Goal: Task Accomplishment & Management: Manage account settings

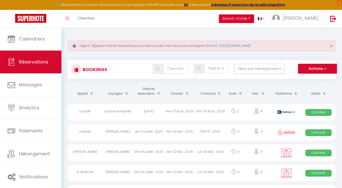
select select "not_cancelled"
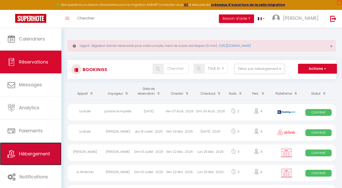
click at [42, 156] on span "Hébergement" at bounding box center [34, 154] width 31 height 6
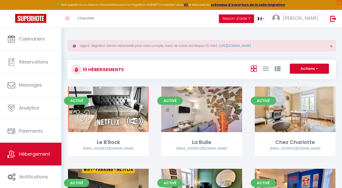
click at [319, 69] on button "Actions" at bounding box center [309, 69] width 39 height 10
click at [160, 123] on div "Activé Editer La Bulle [EMAIL_ADDRESS][DOMAIN_NAME]" at bounding box center [201, 128] width 93 height 82
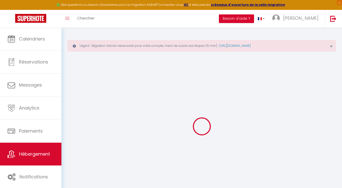
select select
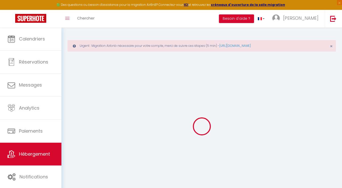
select select
checkbox input "false"
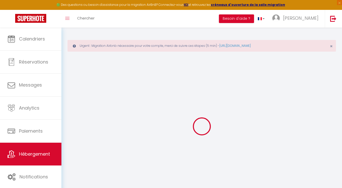
select select
type input "La Bulle"
type input "Claire Et [PERSON_NAME]"
select select "6"
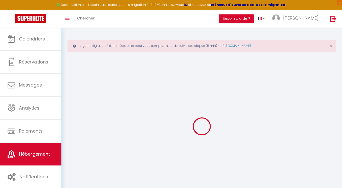
select select "2"
type input "87"
type input "5"
type input "25"
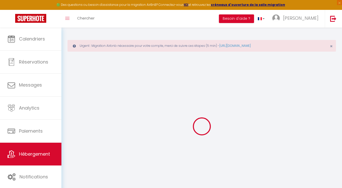
type input "400"
select select
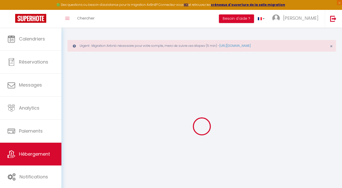
select select
type input "[STREET_ADDRESS]"
type input "62800"
type input "Liévin"
type input "[EMAIL_ADDRESS][DOMAIN_NAME]"
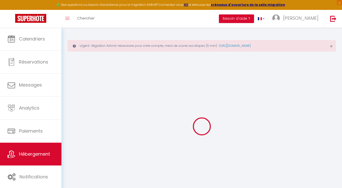
select select "8841"
checkbox input "false"
checkbox input "true"
checkbox input "false"
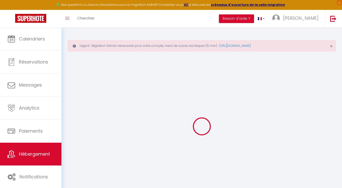
type input "0"
select select
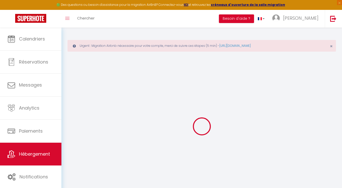
select select
checkbox input "false"
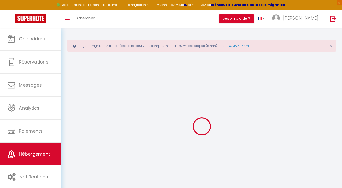
checkbox input "false"
checkbox input "true"
checkbox input "false"
select select
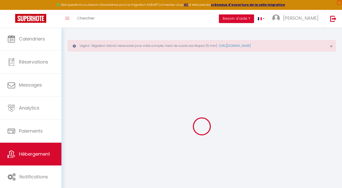
select select
checkbox input "false"
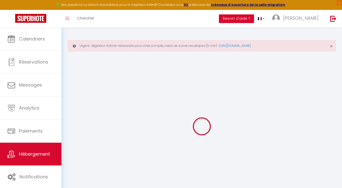
checkbox input "true"
checkbox input "false"
checkbox input "true"
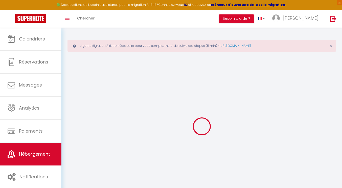
checkbox input "false"
select select
checkbox input "false"
checkbox input "true"
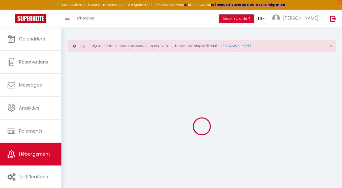
checkbox input "false"
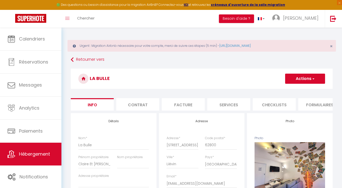
select select
checkbox input "false"
checkbox input "true"
checkbox input "false"
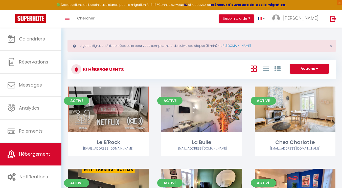
click at [112, 110] on link "Editer" at bounding box center [108, 109] width 30 height 10
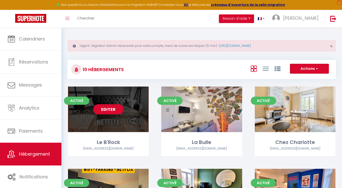
click at [111, 109] on link "Editer" at bounding box center [108, 109] width 30 height 10
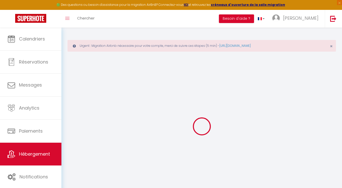
type input "Le B'Rock"
select select "6"
select select "4"
select select "2"
type input "87"
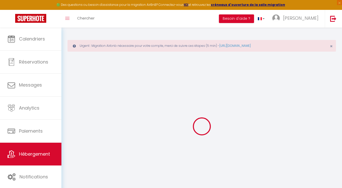
type input "5"
type input "25"
type input "400"
select select
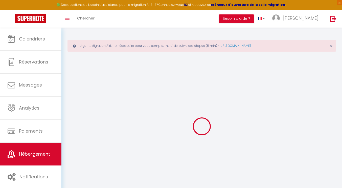
select select
type input "[STREET_ADDRESS]"
type input "62800"
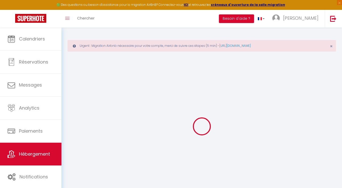
type input "LIEVIN"
type input "[EMAIL_ADDRESS][DOMAIN_NAME]"
select select "8841"
checkbox input "false"
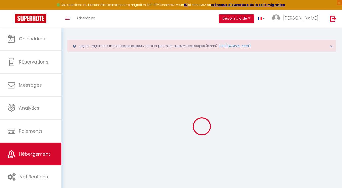
checkbox input "true"
checkbox input "false"
type input "0"
select select
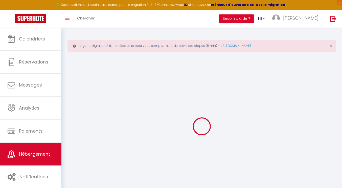
select select
checkbox input "false"
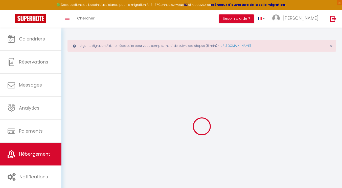
checkbox input "false"
checkbox input "true"
checkbox input "false"
select select
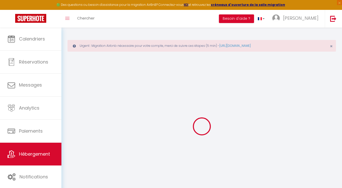
select select
checkbox input "false"
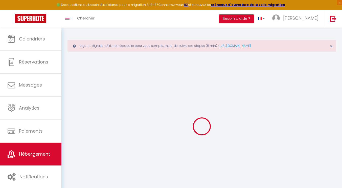
checkbox input "true"
checkbox input "false"
checkbox input "true"
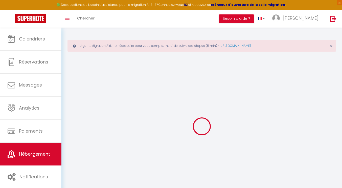
checkbox input "false"
select select "17:00"
select select "23:45"
select select "12:00"
select select "30"
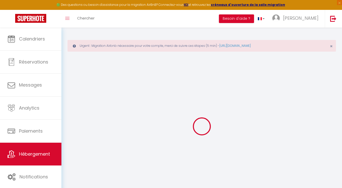
select select "120"
checkbox input "false"
checkbox input "true"
checkbox input "false"
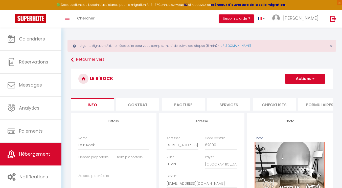
checkbox input "false"
checkbox input "true"
checkbox input "false"
click at [310, 83] on button "Actions" at bounding box center [305, 79] width 40 height 10
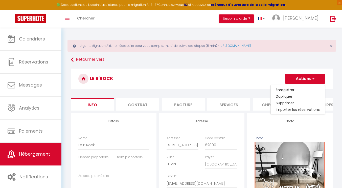
click at [277, 73] on h3 "Le B'Rock" at bounding box center [202, 79] width 262 height 20
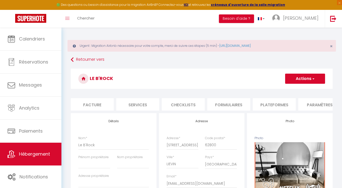
scroll to position [0, 97]
click at [302, 79] on button "Actions" at bounding box center [305, 79] width 40 height 10
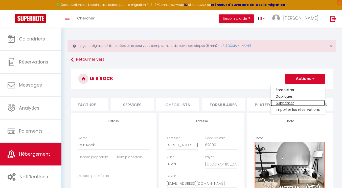
click at [293, 102] on link "Supprimer" at bounding box center [298, 103] width 54 height 7
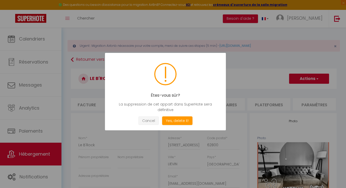
click at [153, 124] on button "Cancel" at bounding box center [148, 120] width 20 height 9
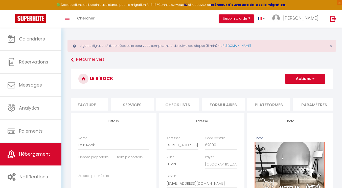
click at [257, 104] on li "Plateformes" at bounding box center [269, 104] width 43 height 12
select select
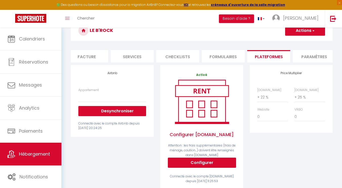
scroll to position [48, 0]
click at [127, 116] on button "Desynchroniser" at bounding box center [112, 111] width 68 height 10
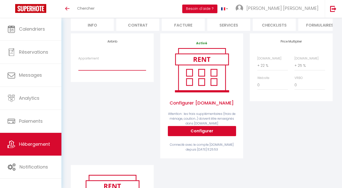
click at [109, 70] on select "La Maison Jaurès + Parking - ashtray.hachiko@gmail.com La Planque - ashtray.hac…" at bounding box center [112, 66] width 68 height 10
select select "1893-1411475800148979651"
click at [78, 65] on select "La Maison Jaurès + Parking - ashtray.hachiko@gmail.com La Planque - ashtray.hac…" at bounding box center [112, 66] width 68 height 10
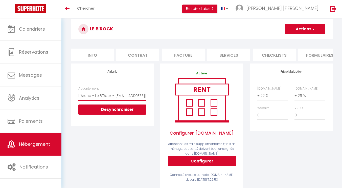
scroll to position [14, 0]
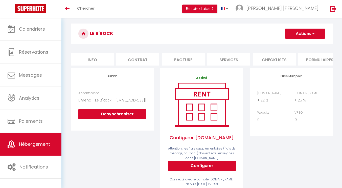
click at [315, 36] on button "Actions" at bounding box center [305, 34] width 40 height 10
click at [309, 42] on link "Enregistrer" at bounding box center [305, 45] width 40 height 7
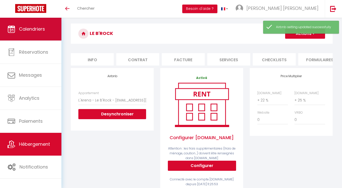
click at [33, 33] on link "Calendriers" at bounding box center [30, 29] width 61 height 23
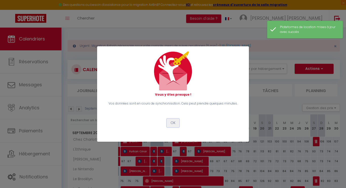
click at [175, 124] on button "OK" at bounding box center [173, 123] width 13 height 9
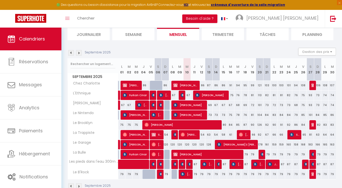
scroll to position [68, 0]
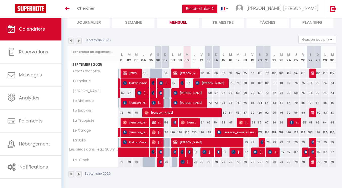
click at [79, 41] on img at bounding box center [79, 41] width 6 height 6
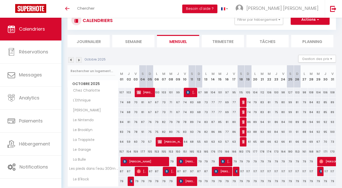
scroll to position [37, 0]
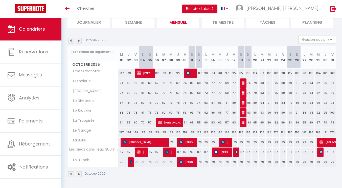
click at [70, 40] on img at bounding box center [71, 41] width 6 height 6
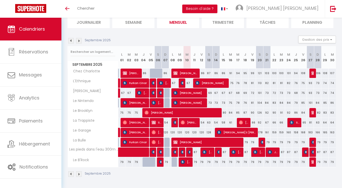
click at [80, 41] on img at bounding box center [79, 41] width 6 height 6
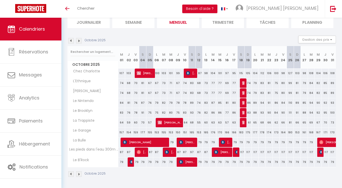
click at [80, 41] on img at bounding box center [79, 41] width 6 height 6
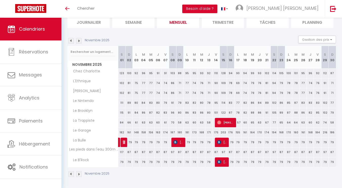
click at [80, 41] on img at bounding box center [79, 41] width 6 height 6
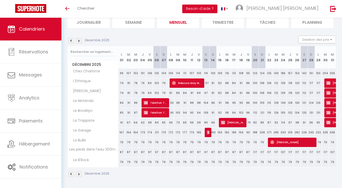
click at [80, 41] on img at bounding box center [79, 41] width 6 height 6
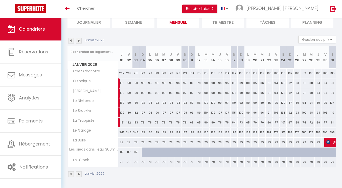
click at [80, 41] on img at bounding box center [79, 41] width 6 height 6
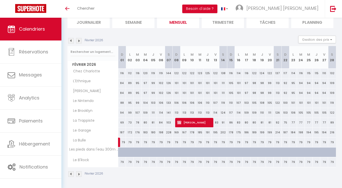
click at [80, 41] on img at bounding box center [79, 41] width 6 height 6
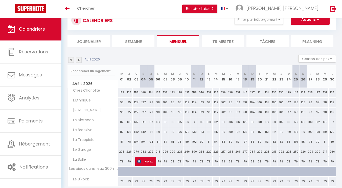
scroll to position [37, 0]
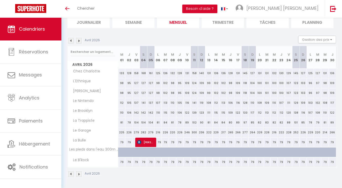
click at [70, 40] on img at bounding box center [71, 41] width 6 height 6
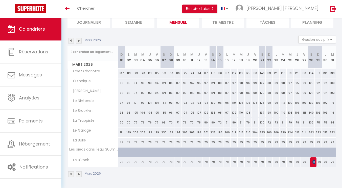
click at [272, 151] on div at bounding box center [272, 155] width 7 height 10
type input "Dim 22 Mars 2026"
type input "Lun 23 Mars 2026"
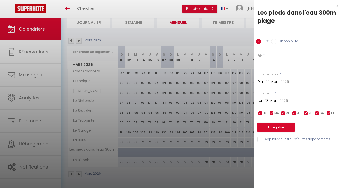
click at [80, 38] on div at bounding box center [171, 94] width 342 height 188
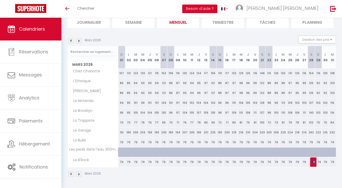
click at [80, 38] on img at bounding box center [79, 41] width 6 height 6
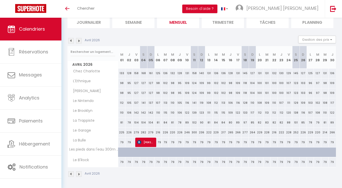
click at [80, 38] on img at bounding box center [79, 41] width 6 height 6
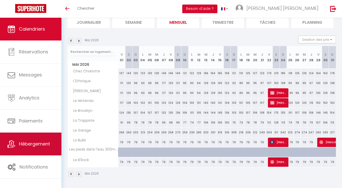
click at [46, 146] on span "Hébergement" at bounding box center [34, 144] width 31 height 6
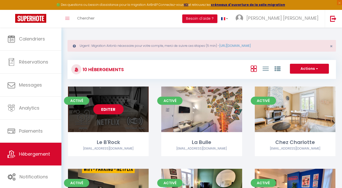
click at [119, 111] on link "Editer" at bounding box center [108, 109] width 30 height 10
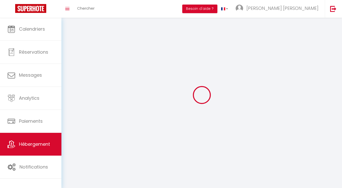
select select "1"
select select
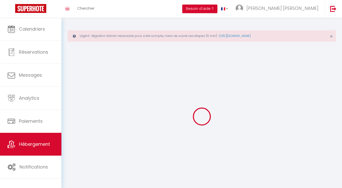
select select
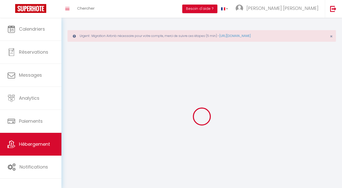
select select
checkbox input "false"
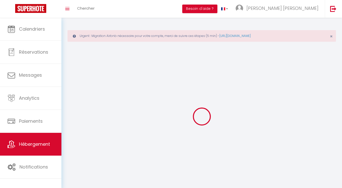
select select "28"
select select
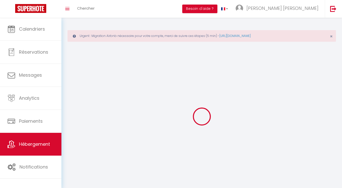
select select
checkbox input "false"
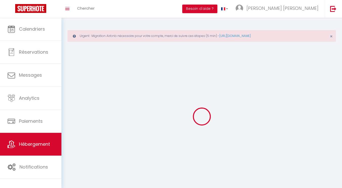
checkbox input "false"
select select
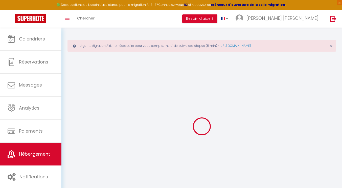
select select
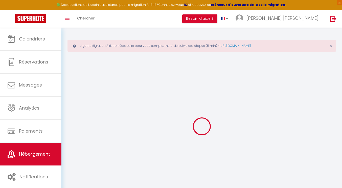
select select
checkbox input "false"
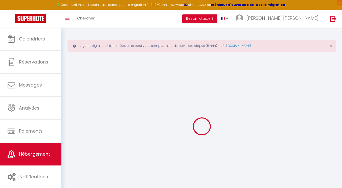
select select
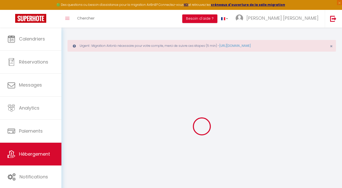
select select
checkbox input "false"
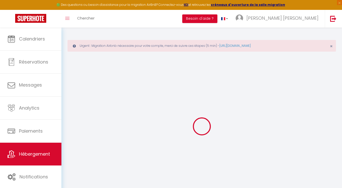
checkbox input "false"
select select
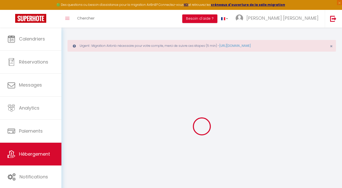
select select
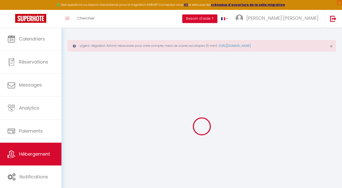
checkbox input "false"
select select
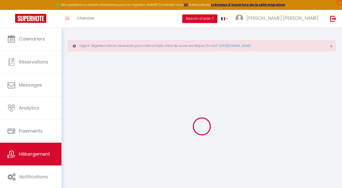
select select
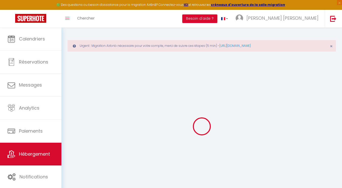
select select
checkbox input "false"
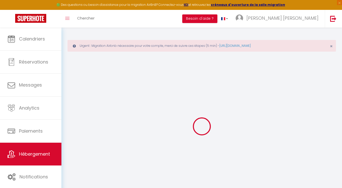
checkbox input "false"
select select
type input "Le B'Rock"
select select "6"
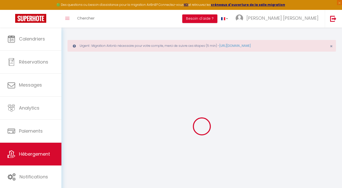
select select "4"
select select "2"
type input "87"
type input "5"
type input "25"
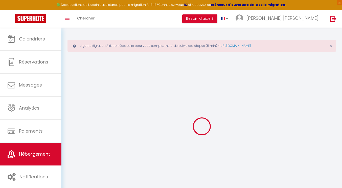
type input "400"
select select
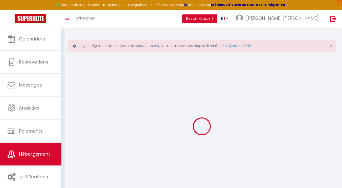
select select
type input "[STREET_ADDRESS]"
type input "62800"
type input "LIEVIN"
type input "[EMAIL_ADDRESS][DOMAIN_NAME]"
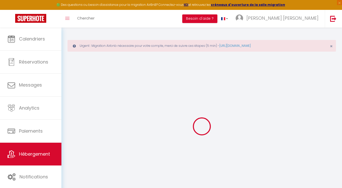
select select "8841"
checkbox input "false"
checkbox input "true"
checkbox input "false"
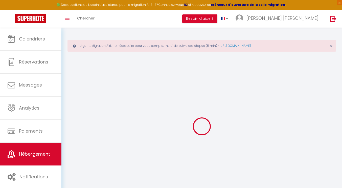
type input "0"
select select
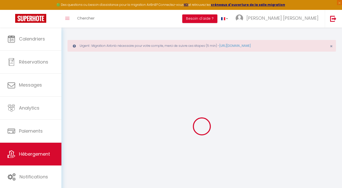
select select
checkbox input "false"
checkbox input "true"
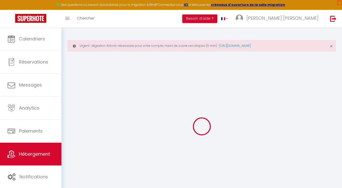
checkbox input "false"
select select
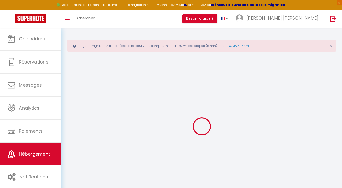
select select
checkbox input "false"
checkbox input "true"
checkbox input "false"
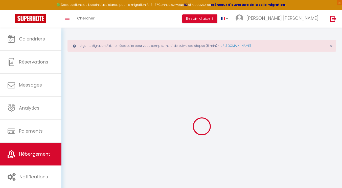
select select "+ 22 %"
select select "+ 25 %"
checkbox input "false"
checkbox input "true"
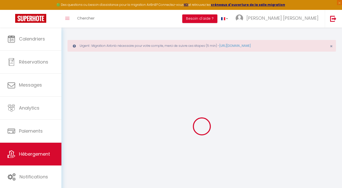
checkbox input "false"
select select "365"
select select "well_reviewed_guests"
select select "EUR"
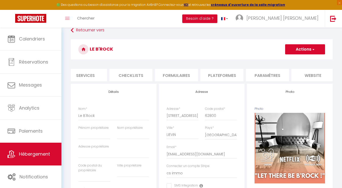
scroll to position [0, 161]
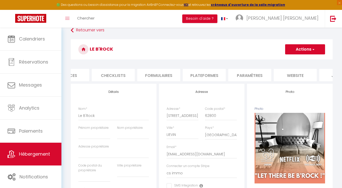
click at [217, 76] on li "Plateformes" at bounding box center [204, 75] width 43 height 12
select select
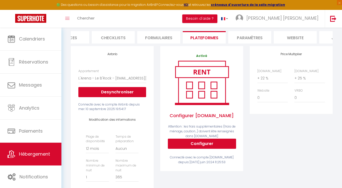
scroll to position [67, 0]
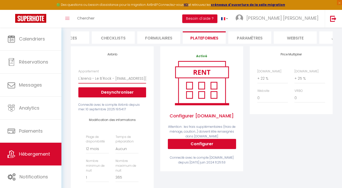
click at [134, 82] on select "La Maison Jaurès + Parking - ashtray.hachiko@gmail.com La Planque - ashtray.hac…" at bounding box center [112, 79] width 68 height 10
click at [156, 73] on div "Airbnb Appartement La Maison Jaurès + Parking - ashtray.hachiko@gmail.com La Pl…" at bounding box center [113, 158] width 90 height 225
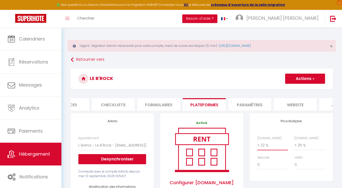
click at [263, 150] on select "0 + 1 % + 2 % + 3 % + 4 % + 5 % + 6 % + 7 % + 8 % + 9 %" at bounding box center [273, 145] width 31 height 10
select select "+ 40 %"
click at [258, 144] on select "0 + 1 % + 2 % + 3 % + 4 % + 5 % + 6 % + 7 % + 8 % + 9 %" at bounding box center [273, 145] width 31 height 10
select select
click at [300, 78] on button "Actions" at bounding box center [305, 79] width 40 height 10
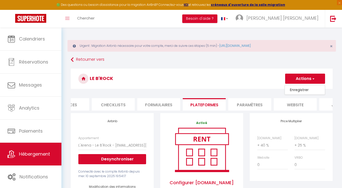
click at [299, 89] on link "Enregistrer" at bounding box center [305, 90] width 40 height 7
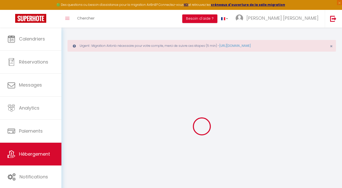
select select "365"
select select "well_reviewed_guests"
select select "EUR"
select select
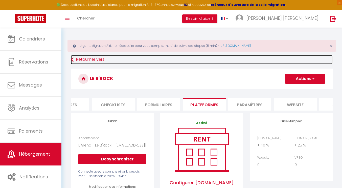
click at [82, 59] on link "Retourner vers" at bounding box center [202, 59] width 262 height 9
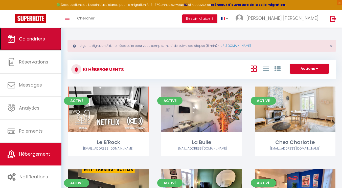
click at [40, 43] on link "Calendriers" at bounding box center [30, 39] width 61 height 23
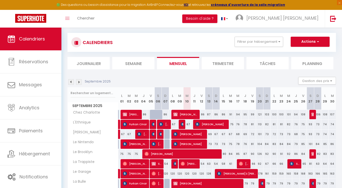
scroll to position [26, 0]
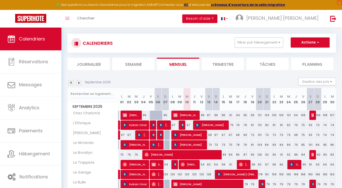
click at [78, 84] on img at bounding box center [79, 83] width 6 height 6
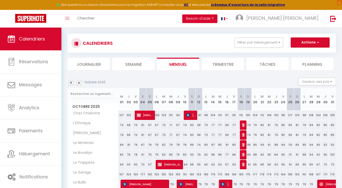
click at [78, 84] on img at bounding box center [79, 83] width 6 height 6
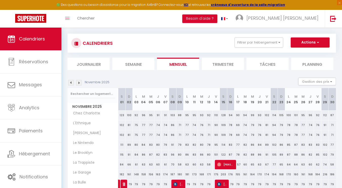
click at [78, 84] on img at bounding box center [79, 83] width 6 height 6
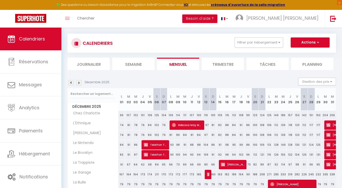
click at [78, 84] on img at bounding box center [79, 83] width 6 height 6
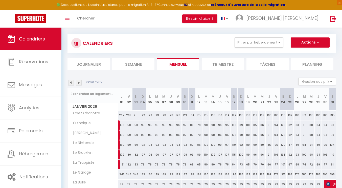
click at [78, 84] on img at bounding box center [79, 83] width 6 height 6
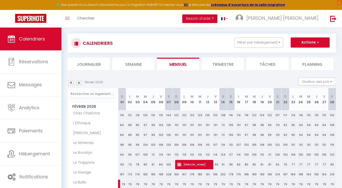
click at [78, 84] on img at bounding box center [79, 83] width 6 height 6
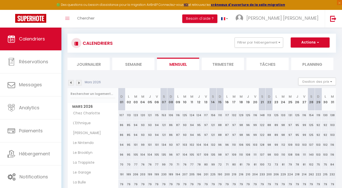
click at [78, 84] on img at bounding box center [79, 83] width 6 height 6
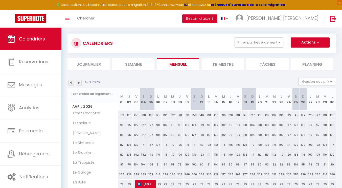
click at [78, 84] on img at bounding box center [79, 83] width 6 height 6
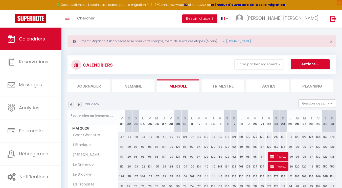
scroll to position [4, 0]
click at [78, 107] on img at bounding box center [79, 105] width 6 height 6
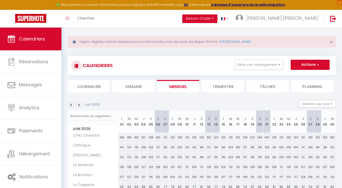
scroll to position [68, 0]
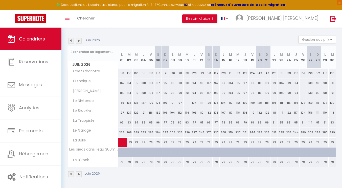
click at [70, 39] on img at bounding box center [71, 41] width 6 height 6
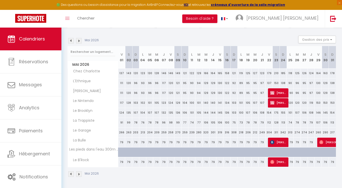
scroll to position [0, 0]
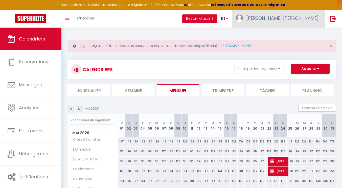
click at [299, 19] on span "[PERSON_NAME]" at bounding box center [283, 18] width 72 height 6
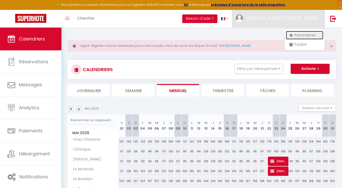
click at [297, 36] on link "Paramètres" at bounding box center [304, 35] width 37 height 9
select select "fr"
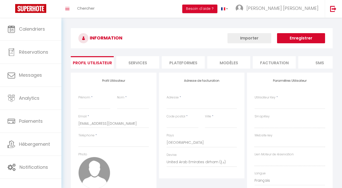
type input "[PERSON_NAME]"
type input "CUVELETTE"
type input "0675375572"
type input "83 avenue Jean Jaurès"
type input "62800"
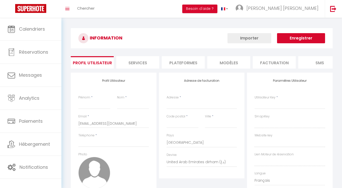
type input "LIEVIN"
select select "28"
type input "YBr5BE7MoPD3NJF6QRyR3CtF7"
type input "ZzFXdn8jQ5uoFkAvB5CI8R3lA"
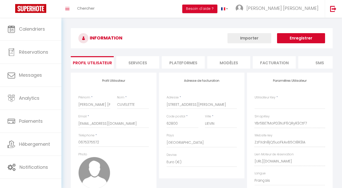
type input "YBr5BE7MoPD3NJF6QRyR3CtF7"
type input "ZzFXdn8jQ5uoFkAvB5CI8R3lA"
type input "https://app.superhote.com/#/get-available-rentals/ZzFXdn8jQ5uoFkAvB5CI8R3lA"
select select "fr"
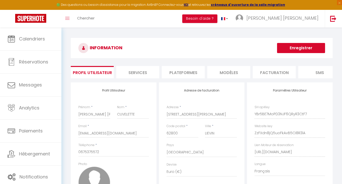
click at [190, 74] on li "Plateformes" at bounding box center [183, 72] width 43 height 12
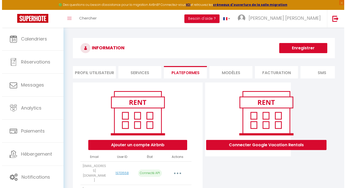
scroll to position [32, 0]
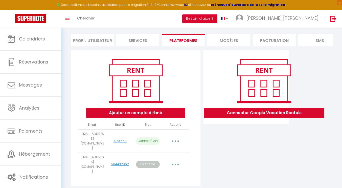
click at [177, 140] on button "button" at bounding box center [176, 141] width 14 height 8
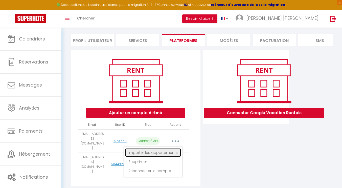
click at [170, 151] on link "Importer les appartements" at bounding box center [153, 152] width 56 height 9
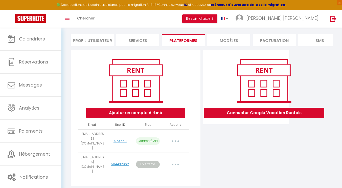
select select "11588"
select select "11589"
select select "11590"
select select "11591"
select select "11592"
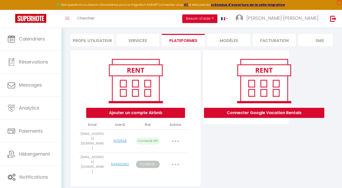
select select "11593"
select select
select select "24492"
select select
select select "41367"
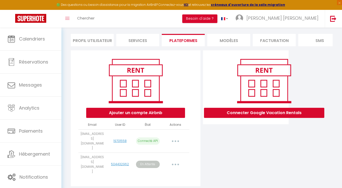
select select
select select "43318"
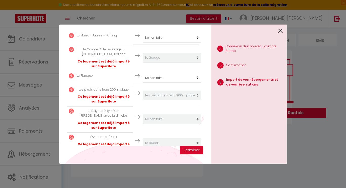
scroll to position [269, 0]
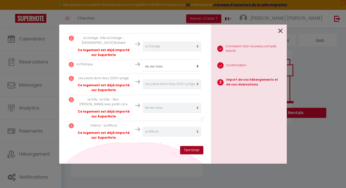
click at [188, 151] on button "Terminer" at bounding box center [191, 150] width 23 height 9
select select
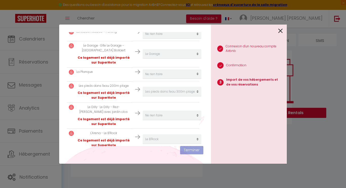
scroll to position [282, 0]
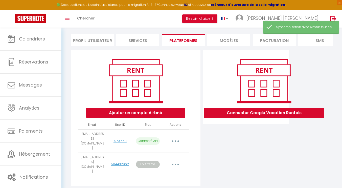
click at [175, 137] on button "button" at bounding box center [176, 141] width 14 height 8
click at [226, 149] on div "Connecter Google Vacation Rentals" at bounding box center [246, 119] width 88 height 139
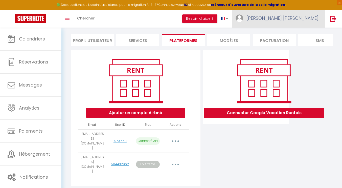
click at [304, 20] on span "[PERSON_NAME]" at bounding box center [283, 18] width 72 height 6
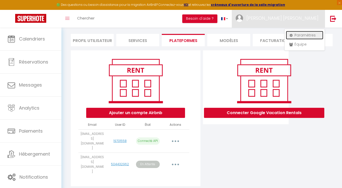
click at [298, 34] on link "Paramètres" at bounding box center [304, 35] width 37 height 9
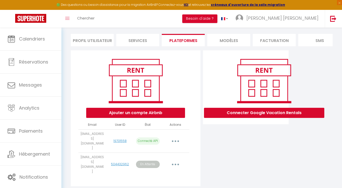
click at [176, 141] on button "button" at bounding box center [176, 141] width 14 height 8
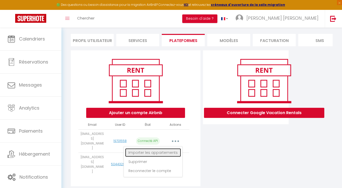
click at [170, 151] on link "Importer les appartements" at bounding box center [153, 152] width 56 height 9
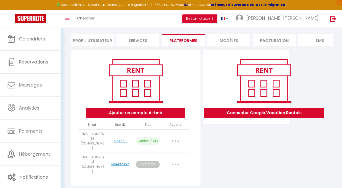
select select "11588"
select select "11589"
select select "11590"
select select "11591"
select select "11592"
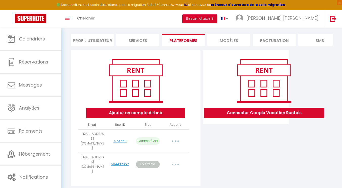
select select "11593"
select select
select select "24492"
select select
select select "41367"
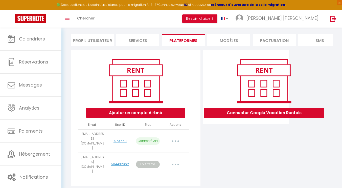
select select
select select "43318"
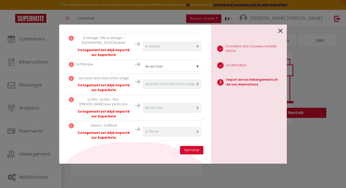
scroll to position [269, 0]
click at [189, 151] on button "Terminer" at bounding box center [191, 150] width 23 height 9
select select
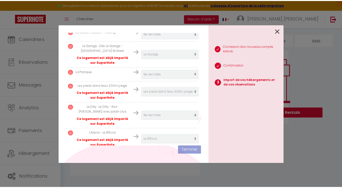
scroll to position [282, 0]
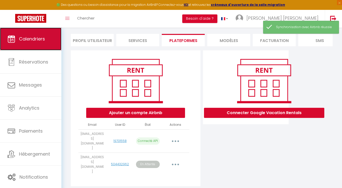
click at [32, 47] on link "Calendriers" at bounding box center [30, 39] width 61 height 23
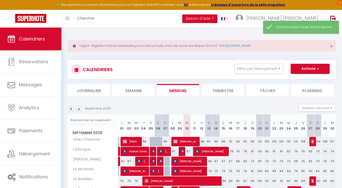
scroll to position [68, 0]
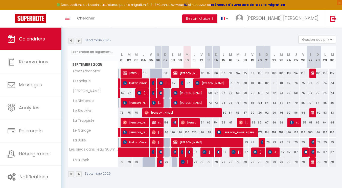
click at [78, 41] on img at bounding box center [79, 41] width 6 height 6
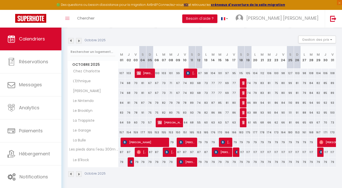
click at [78, 41] on img at bounding box center [79, 41] width 6 height 6
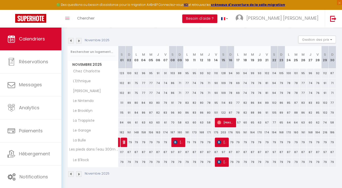
click at [78, 41] on img at bounding box center [79, 41] width 6 height 6
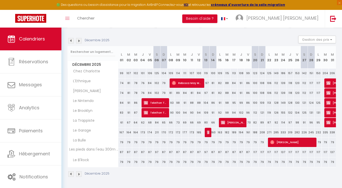
click at [78, 41] on img at bounding box center [79, 41] width 6 height 6
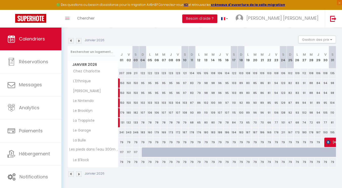
click at [78, 41] on img at bounding box center [79, 41] width 6 height 6
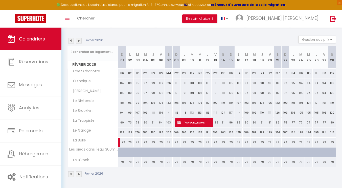
click at [78, 41] on img at bounding box center [79, 41] width 6 height 6
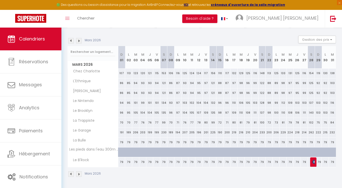
click at [78, 41] on img at bounding box center [79, 41] width 6 height 6
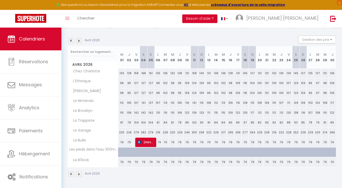
click at [78, 41] on img at bounding box center [79, 41] width 6 height 6
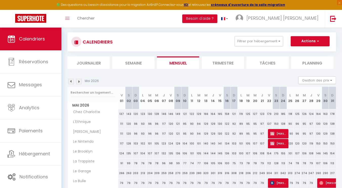
scroll to position [68, 0]
